Goal: Task Accomplishment & Management: Complete application form

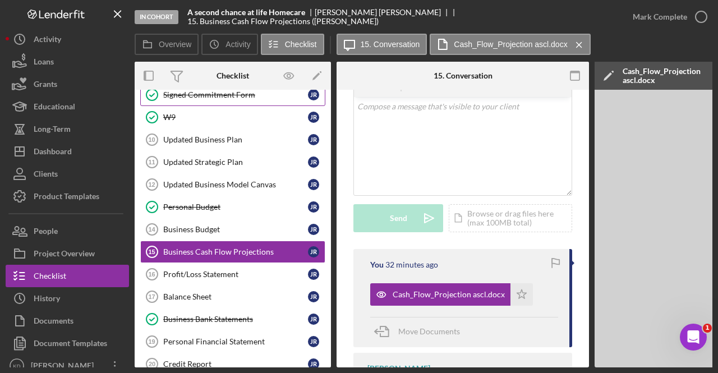
scroll to position [161, 0]
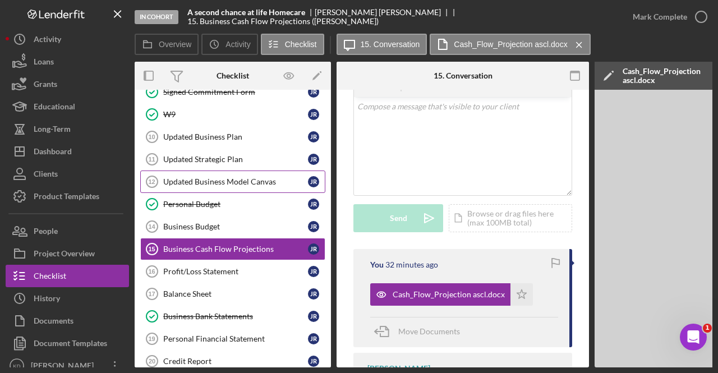
click at [242, 179] on div "Updated Business Model Canvas" at bounding box center [235, 181] width 145 height 9
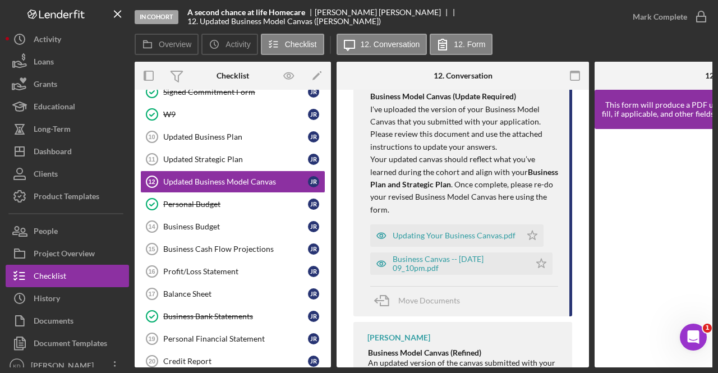
scroll to position [299, 0]
click at [448, 234] on div "Updating Your Business Canvas.pdf" at bounding box center [453, 235] width 123 height 9
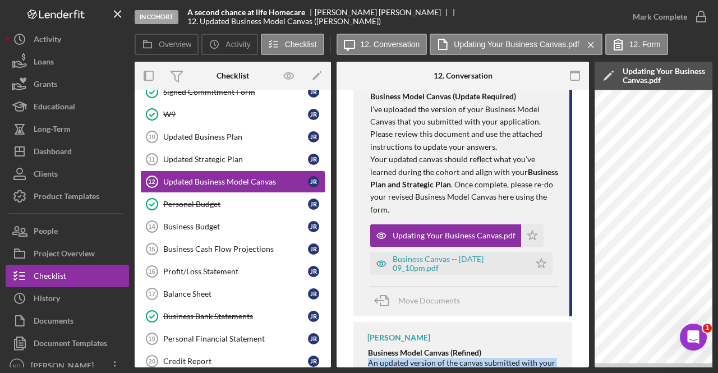
scroll to position [317, 0]
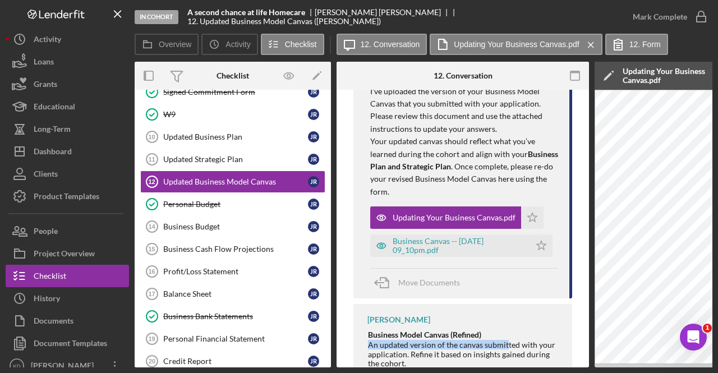
drag, startPoint x: 355, startPoint y: 363, endPoint x: 505, endPoint y: 348, distance: 151.0
click at [505, 348] on div "[PERSON_NAME] Business Model Canvas (Refined) An updated version of the canvas …" at bounding box center [462, 370] width 219 height 132
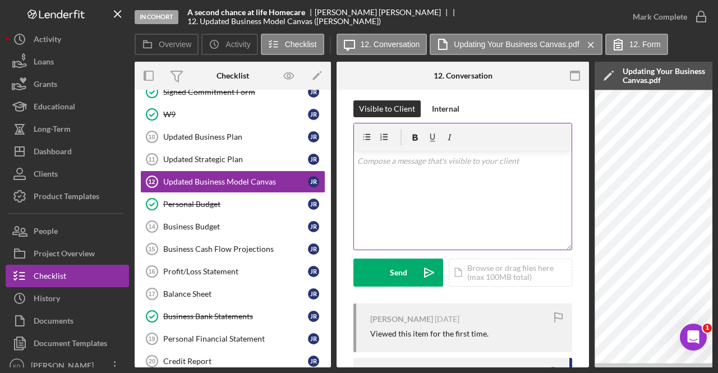
scroll to position [0, 0]
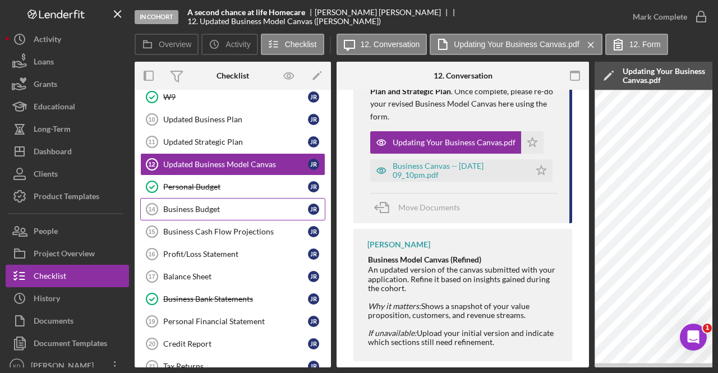
scroll to position [161, 0]
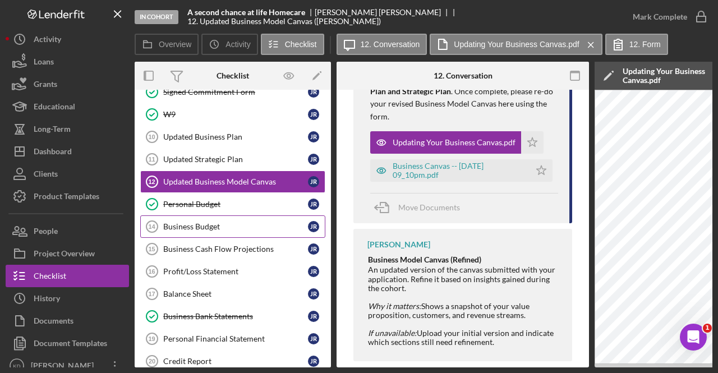
click at [210, 224] on div "Business Budget" at bounding box center [235, 226] width 145 height 9
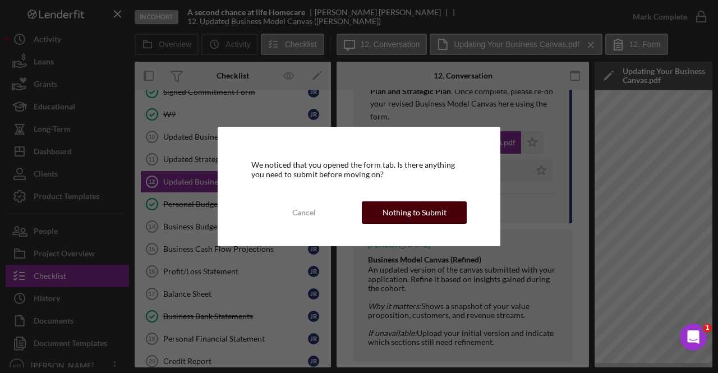
click at [386, 219] on div "Nothing to Submit" at bounding box center [414, 212] width 64 height 22
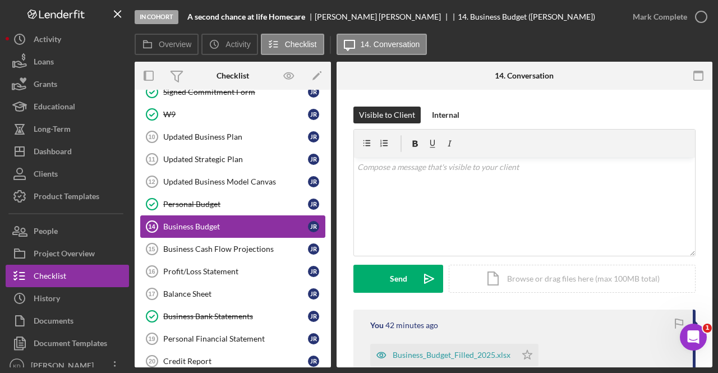
scroll to position [217, 0]
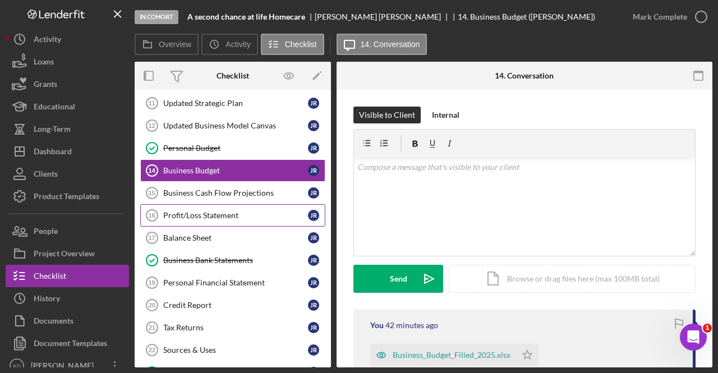
click at [213, 204] on link "Profit/Loss Statement 16 Profit/Loss Statement J R" at bounding box center [232, 215] width 185 height 22
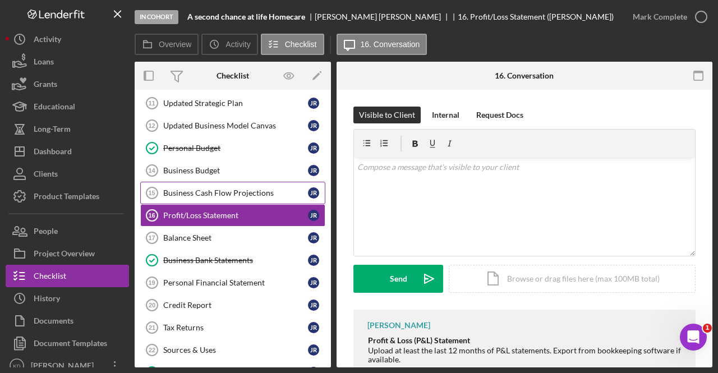
click at [210, 193] on div "Business Cash Flow Projections" at bounding box center [235, 192] width 145 height 9
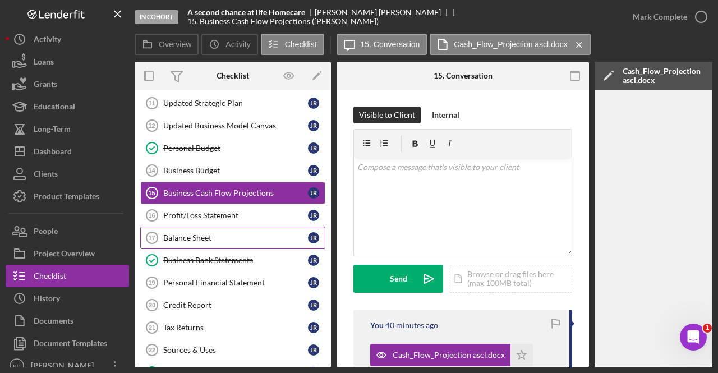
click at [201, 233] on div "Balance Sheet" at bounding box center [235, 237] width 145 height 9
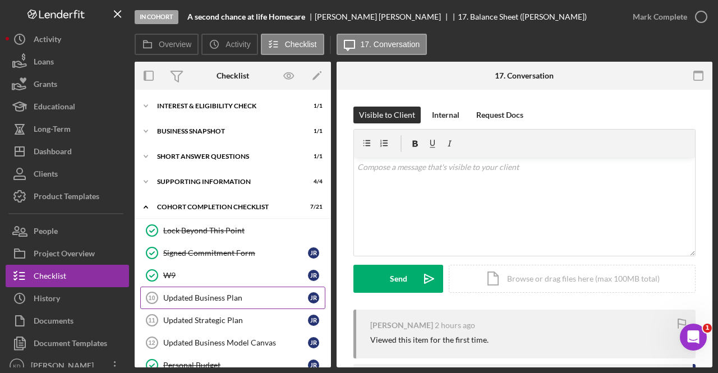
click at [195, 294] on div "Updated Business Plan" at bounding box center [235, 297] width 145 height 9
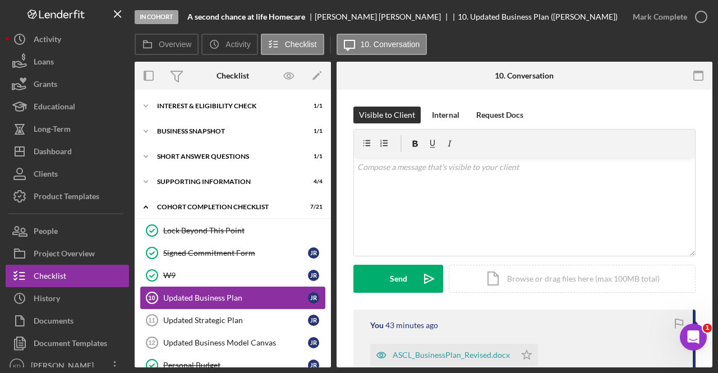
scroll to position [56, 0]
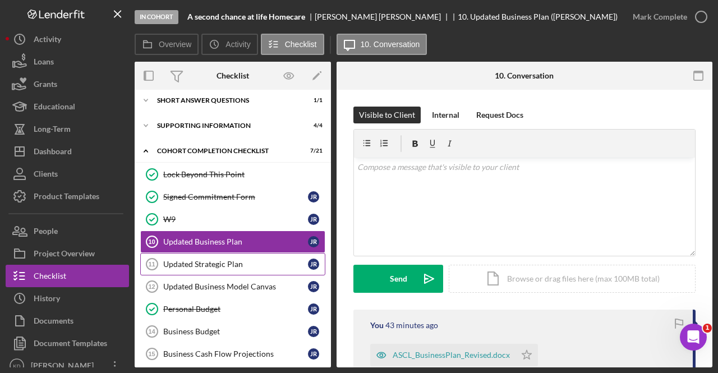
click at [192, 260] on div "Updated Strategic Plan" at bounding box center [235, 264] width 145 height 9
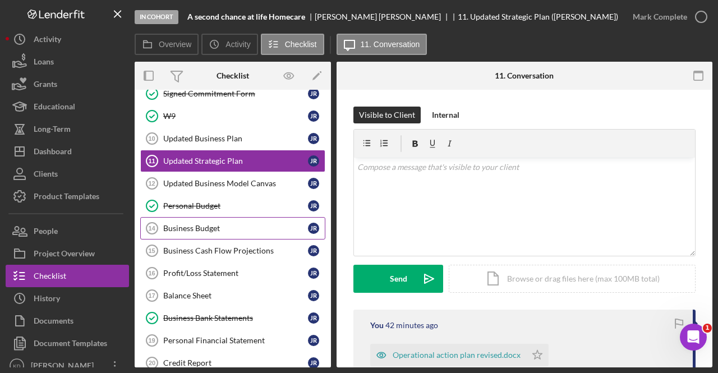
scroll to position [168, 0]
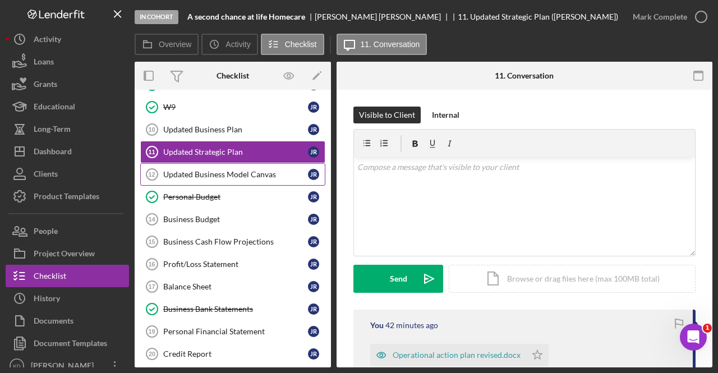
click at [206, 170] on div "Updated Business Model Canvas" at bounding box center [235, 174] width 145 height 9
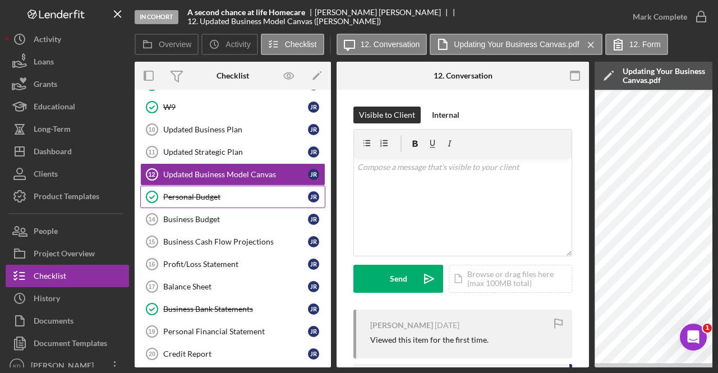
click at [198, 193] on div "Personal Budget" at bounding box center [235, 196] width 145 height 9
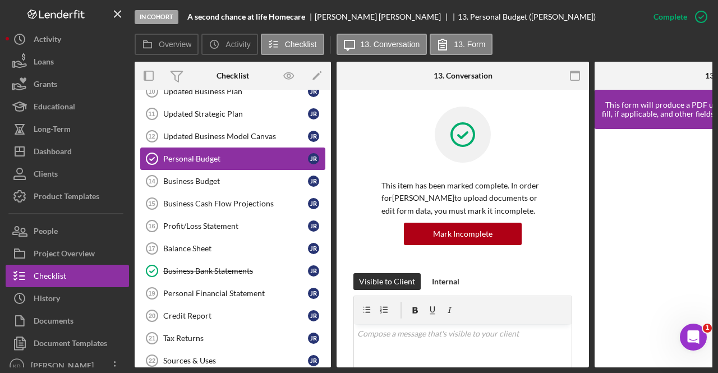
scroll to position [224, 0]
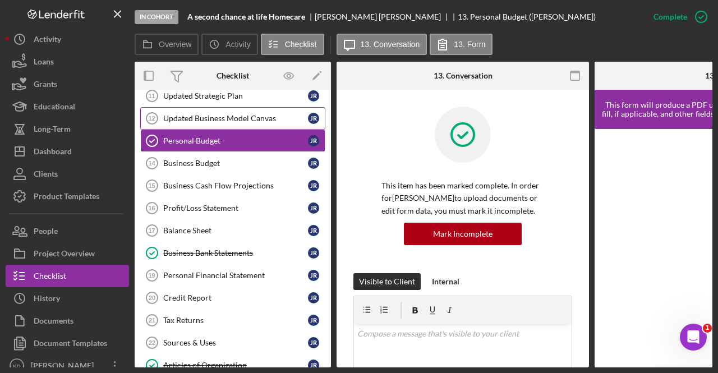
click at [243, 114] on div "Updated Business Model Canvas" at bounding box center [235, 118] width 145 height 9
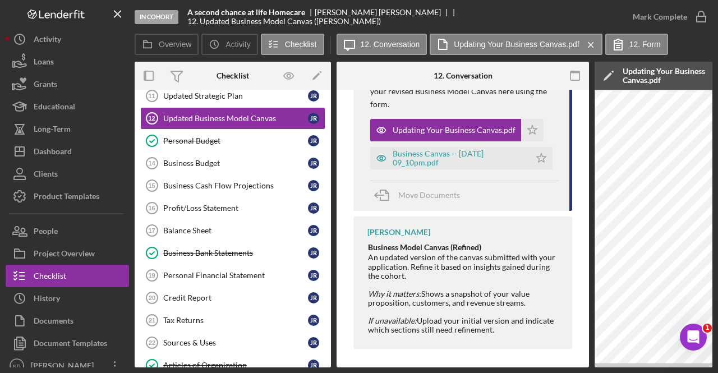
scroll to position [411, 0]
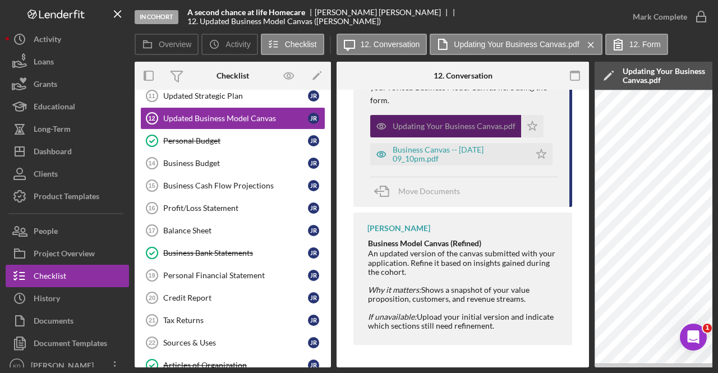
click at [437, 123] on div "Updating Your Business Canvas.pdf" at bounding box center [453, 126] width 123 height 9
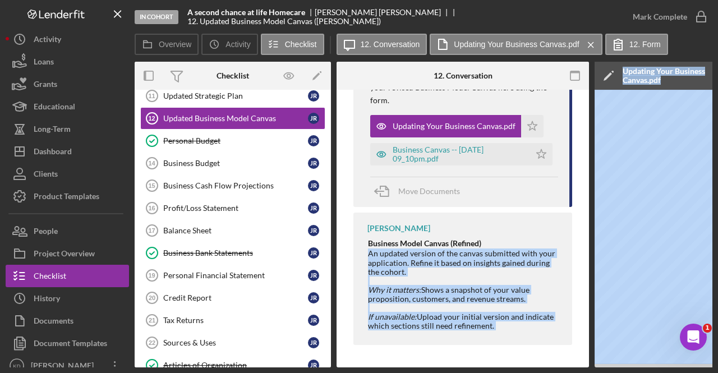
drag, startPoint x: 422, startPoint y: 363, endPoint x: 593, endPoint y: 345, distance: 172.0
click at [25, 219] on div "In Cohort A second chance at life Homecare [PERSON_NAME] 12. Updated Business M…" at bounding box center [359, 183] width 706 height 367
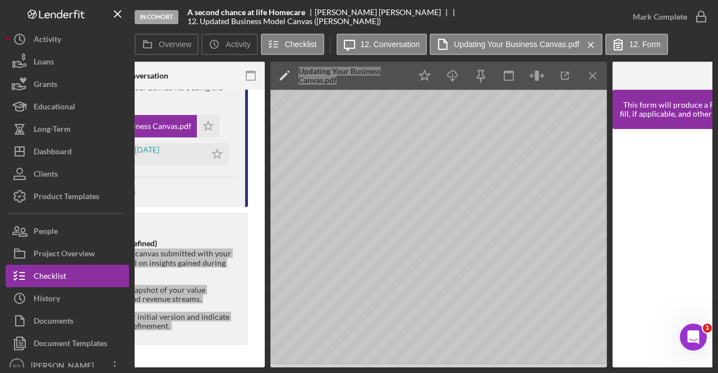
scroll to position [0, 327]
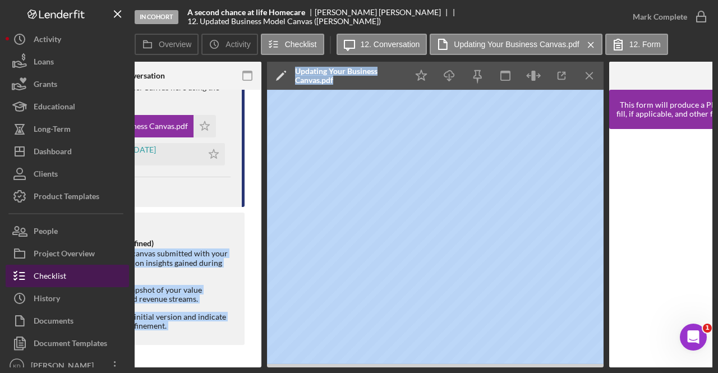
click at [52, 273] on div "Checklist" at bounding box center [50, 277] width 33 height 25
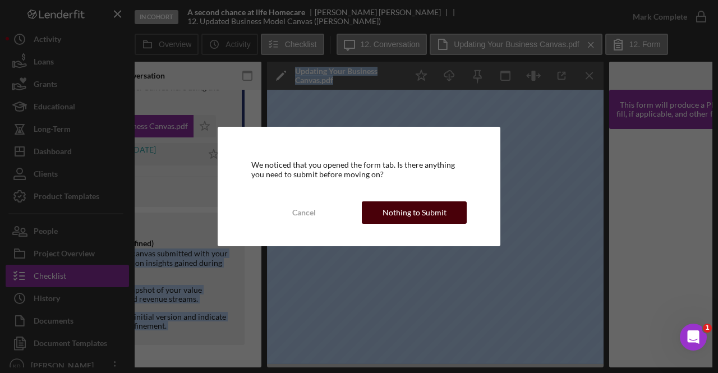
click at [422, 207] on div "Nothing to Submit" at bounding box center [414, 212] width 64 height 22
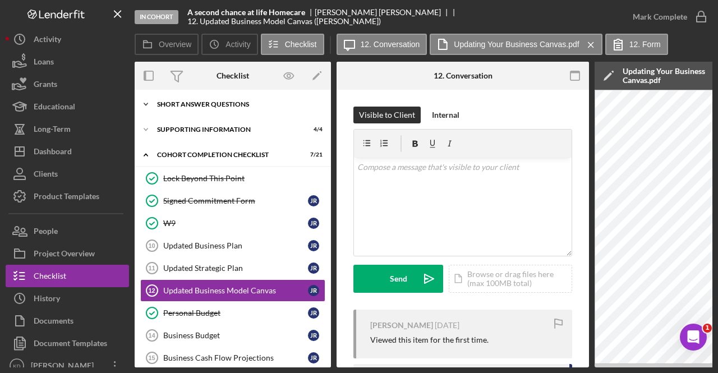
scroll to position [168, 0]
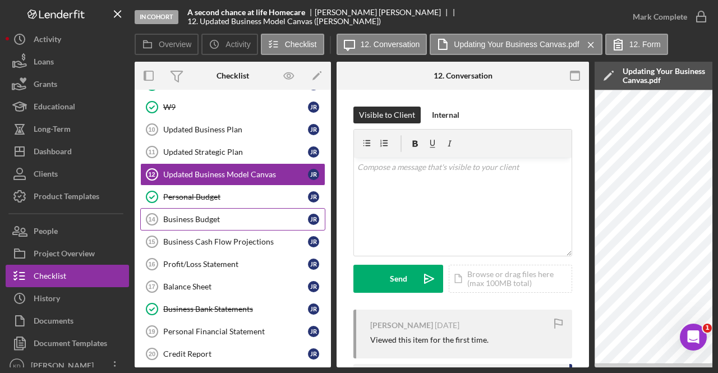
click at [193, 220] on div "Business Budget" at bounding box center [235, 219] width 145 height 9
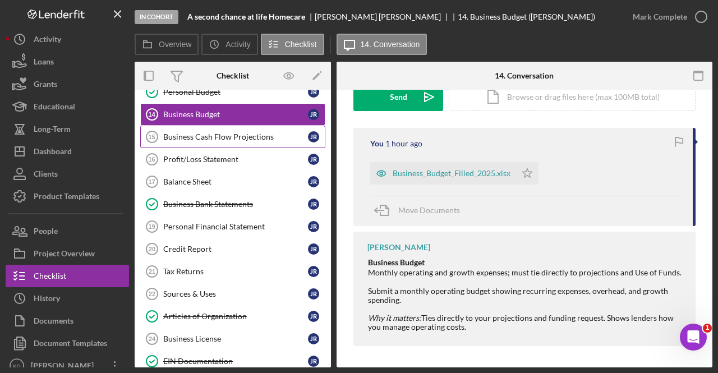
scroll to position [280, 0]
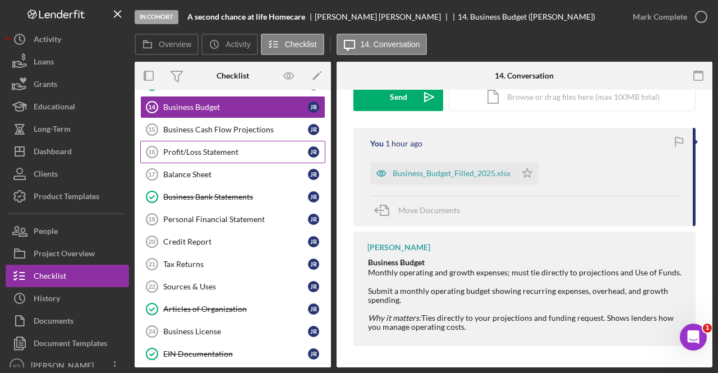
click at [191, 154] on link "Profit/Loss Statement 16 Profit/Loss Statement J R" at bounding box center [232, 152] width 185 height 22
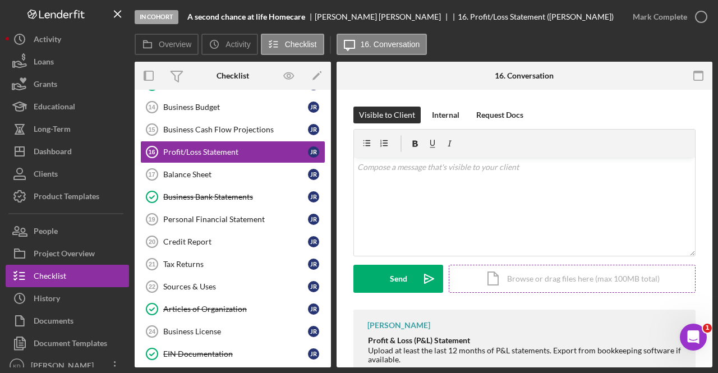
click at [514, 283] on div "Icon/Document Browse or drag files here (max 100MB total) Tap to choose files o…" at bounding box center [571, 279] width 247 height 28
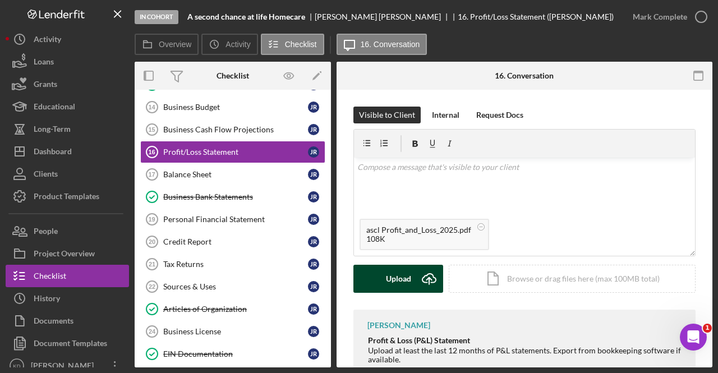
click at [408, 278] on div "Upload" at bounding box center [398, 279] width 25 height 28
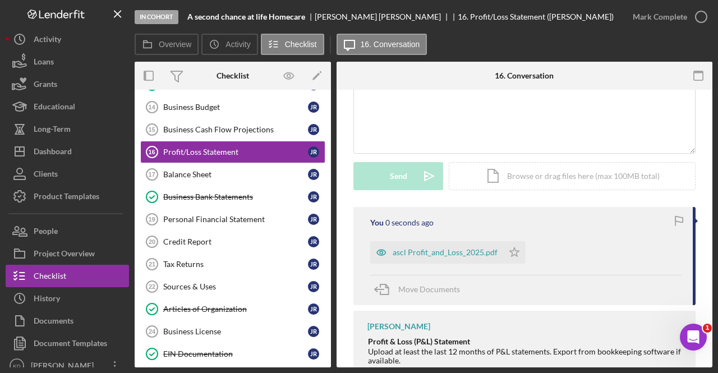
scroll to position [210, 0]
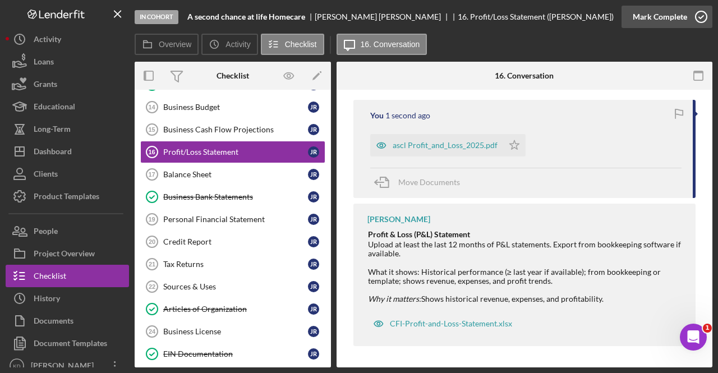
click at [701, 23] on icon "button" at bounding box center [701, 17] width 28 height 28
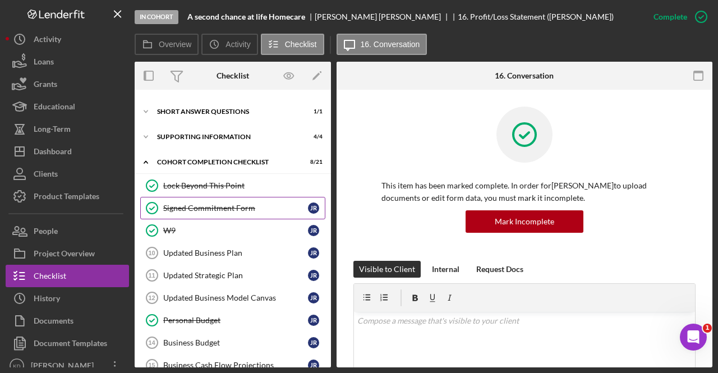
scroll to position [112, 0]
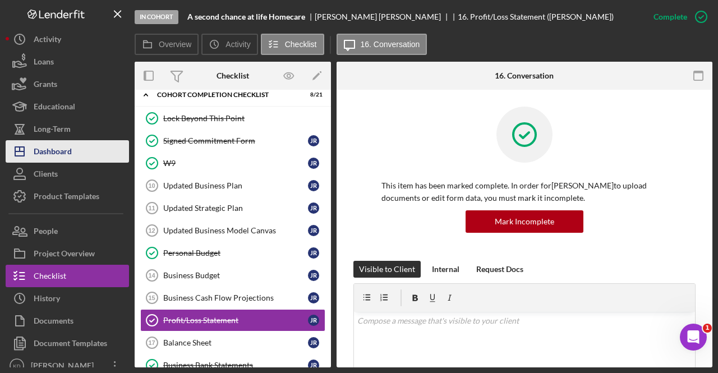
click at [82, 151] on button "Icon/Dashboard Dashboard" at bounding box center [67, 151] width 123 height 22
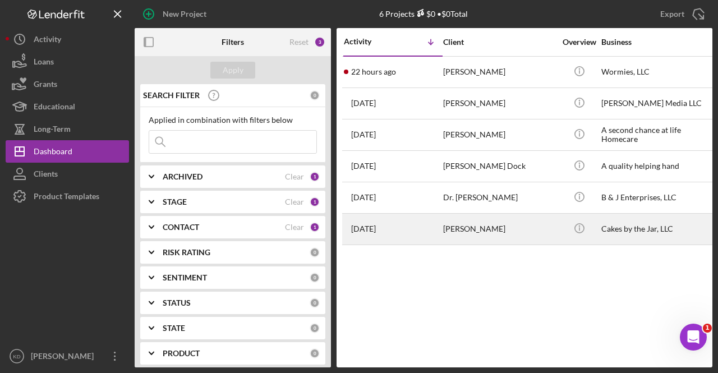
click at [487, 224] on div "[PERSON_NAME]" at bounding box center [499, 229] width 112 height 30
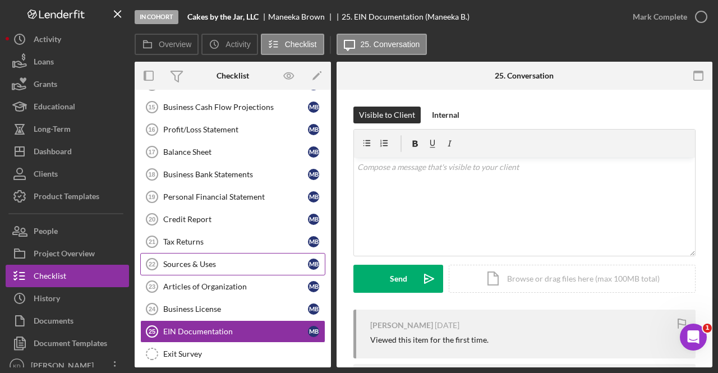
scroll to position [112, 0]
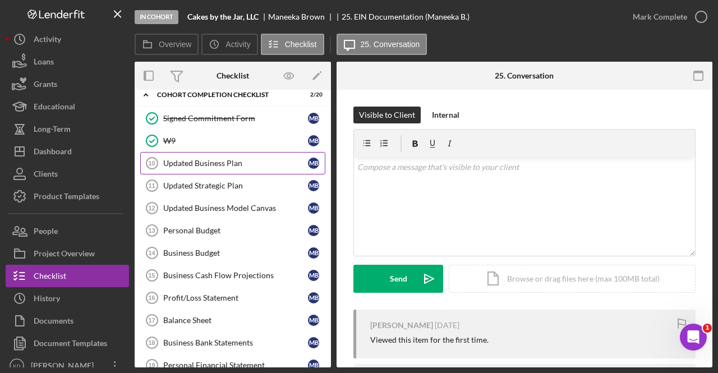
click at [216, 168] on link "Updated Business Plan 10 Updated Business Plan M B" at bounding box center [232, 163] width 185 height 22
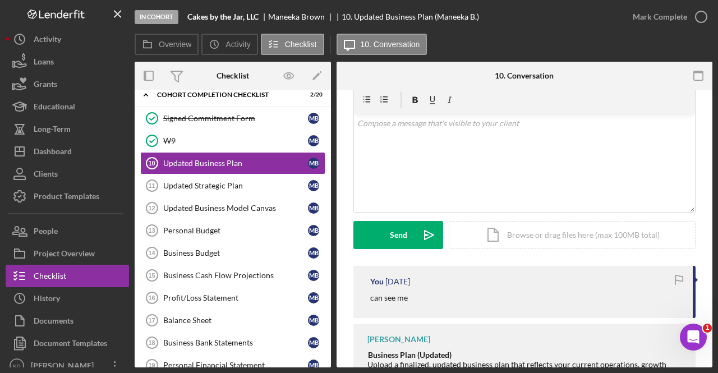
scroll to position [112, 0]
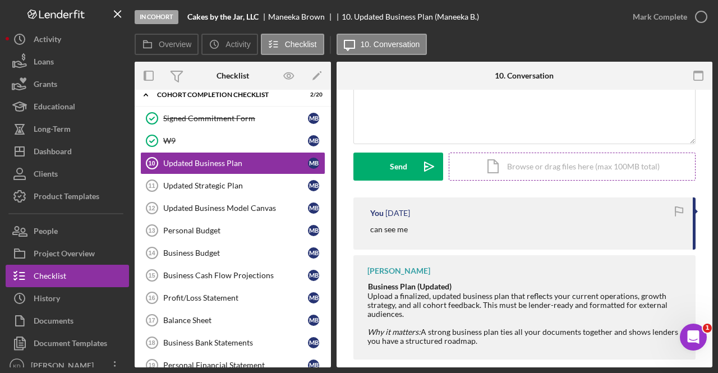
click at [524, 166] on div "Icon/Document Browse or drag files here (max 100MB total) Tap to choose files o…" at bounding box center [571, 166] width 247 height 28
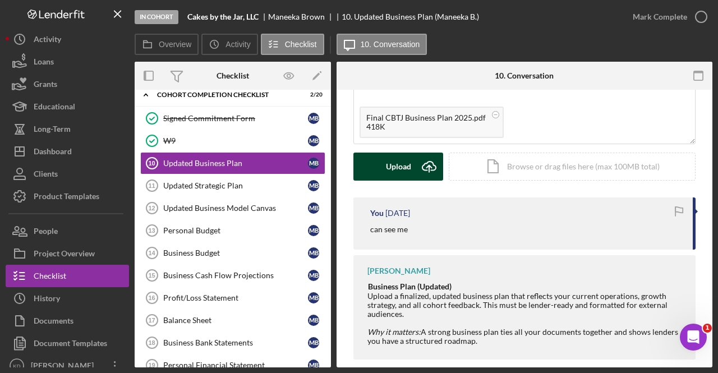
click at [394, 165] on div "Upload" at bounding box center [398, 166] width 25 height 28
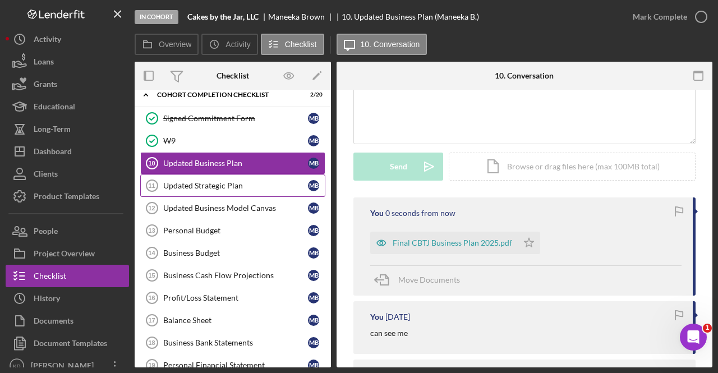
click at [214, 184] on div "Updated Strategic Plan" at bounding box center [235, 185] width 145 height 9
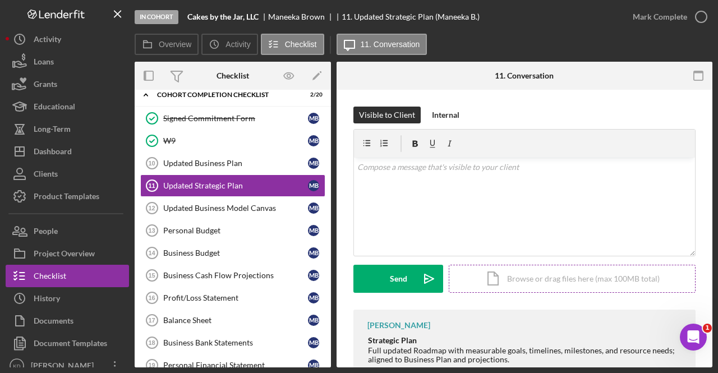
click at [553, 275] on div "Icon/Document Browse or drag files here (max 100MB total) Tap to choose files o…" at bounding box center [571, 279] width 247 height 28
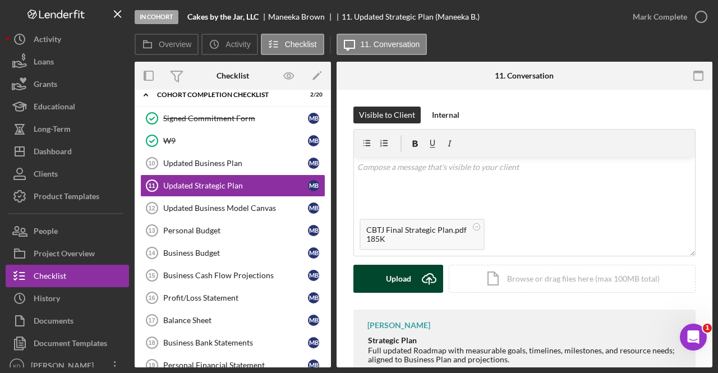
click at [387, 277] on div "Upload" at bounding box center [398, 279] width 25 height 28
